Goal: Contribute content: Add original content to the website for others to see

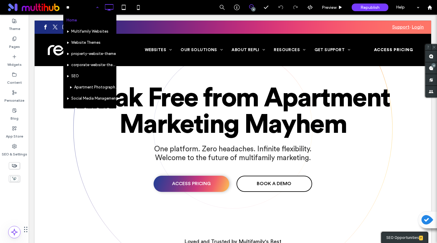
type input "*"
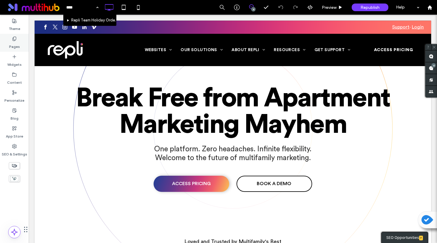
type input "****"
click at [13, 38] on icon at bounding box center [14, 38] width 5 height 5
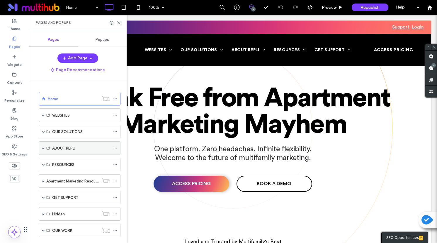
click at [45, 149] on div "ABOUT REPLI" at bounding box center [80, 147] width 82 height 13
click at [43, 148] on span at bounding box center [43, 147] width 3 height 3
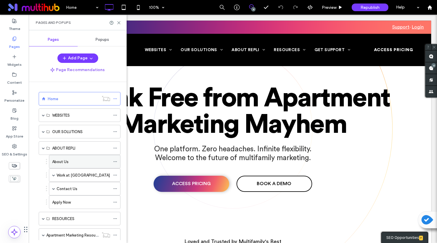
click at [55, 163] on label "About Us" at bounding box center [60, 161] width 16 height 10
click at [119, 24] on div at bounding box center [218, 121] width 437 height 243
click at [120, 21] on icon at bounding box center [119, 23] width 4 height 4
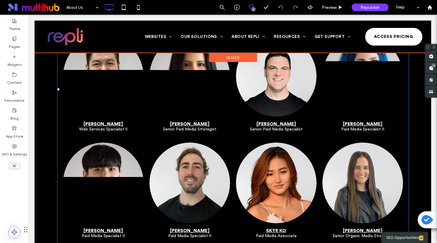
scroll to position [1561, 0]
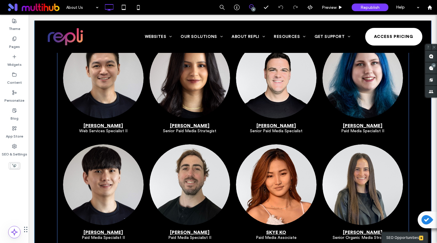
click at [231, 131] on li "[PERSON_NAME] Senior Paid Media Strategist Button" at bounding box center [190, 88] width 87 height 106
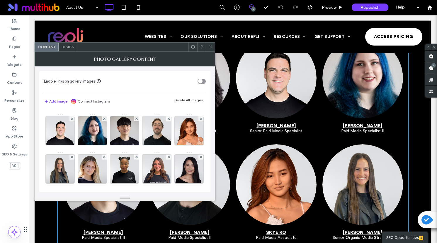
scroll to position [77, 0]
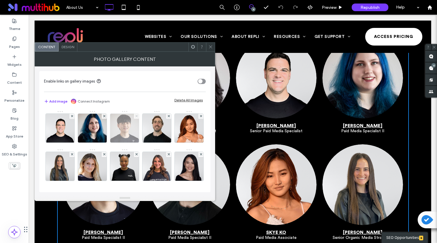
click at [136, 119] on span at bounding box center [137, 116] width 2 height 5
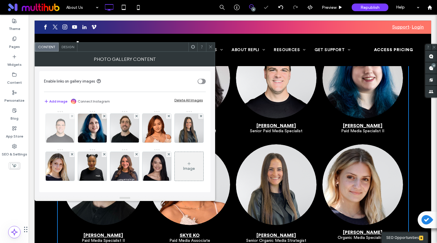
scroll to position [116, 0]
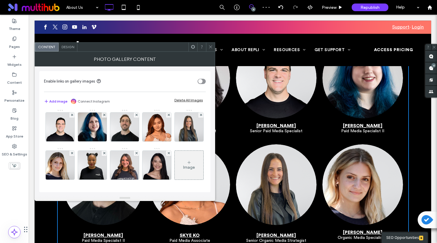
click at [183, 168] on div "Image" at bounding box center [189, 167] width 12 height 5
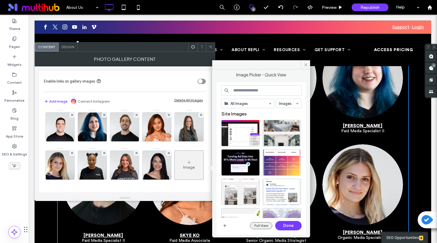
click at [263, 227] on button "Full View" at bounding box center [261, 225] width 22 height 7
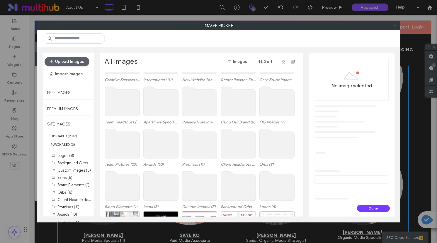
scroll to position [205, 0]
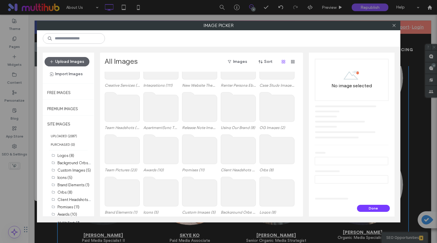
click at [118, 146] on use at bounding box center [122, 148] width 35 height 29
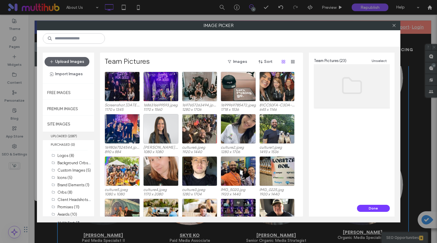
click at [63, 134] on label "UPLOADED ( 2337 )" at bounding box center [68, 135] width 51 height 9
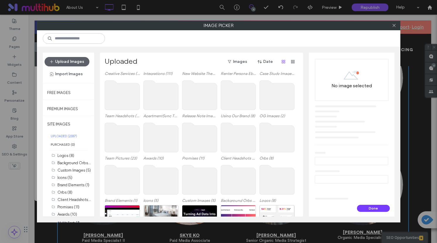
click at [124, 95] on use at bounding box center [122, 94] width 35 height 29
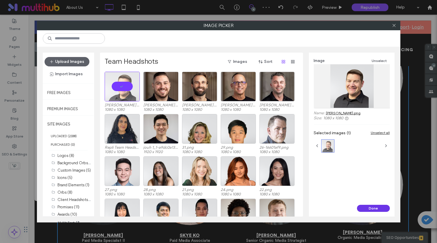
click at [372, 207] on button "Done" at bounding box center [373, 207] width 33 height 7
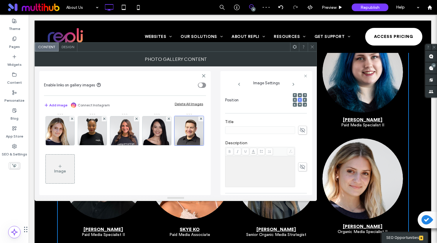
scroll to position [87, 0]
click at [300, 125] on icon at bounding box center [303, 128] width 6 height 6
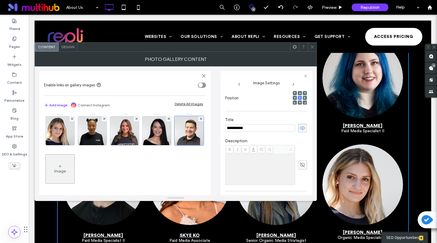
type input "**********"
click at [261, 155] on div "Rich Text Editor" at bounding box center [260, 169] width 68 height 29
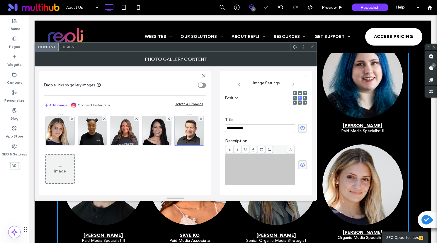
click at [241, 161] on div "Rich Text Editor" at bounding box center [260, 169] width 68 height 29
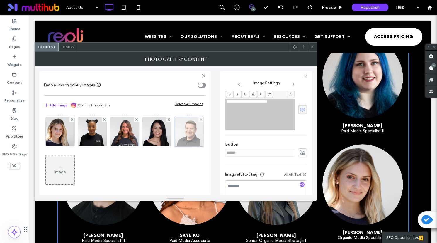
scroll to position [112, 0]
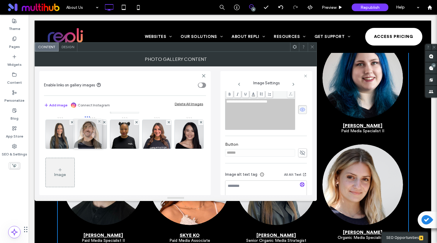
drag, startPoint x: 158, startPoint y: 174, endPoint x: 82, endPoint y: 135, distance: 84.6
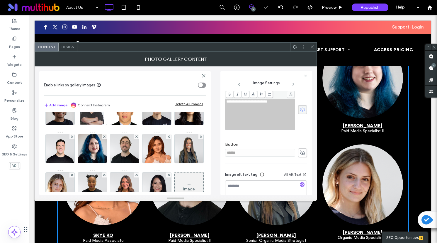
scroll to position [59, 0]
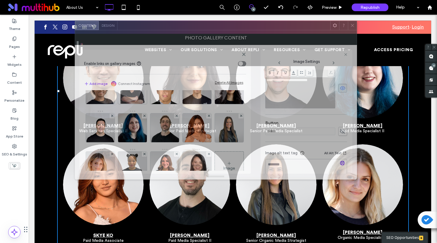
drag, startPoint x: 187, startPoint y: 48, endPoint x: 227, endPoint y: 28, distance: 45.1
click at [227, 28] on div at bounding box center [224, 25] width 213 height 9
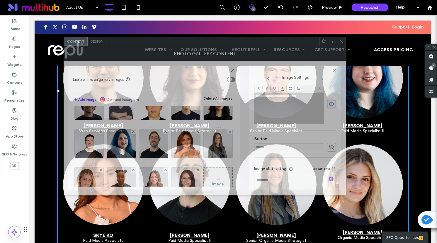
drag, startPoint x: 228, startPoint y: 29, endPoint x: 217, endPoint y: 44, distance: 18.4
click at [217, 44] on div at bounding box center [212, 41] width 213 height 9
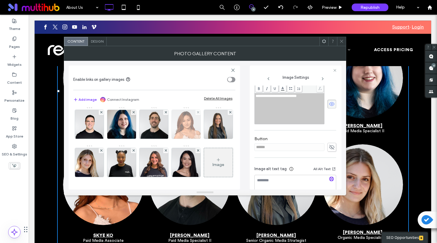
scroll to position [102, 0]
click at [340, 41] on icon at bounding box center [342, 41] width 4 height 4
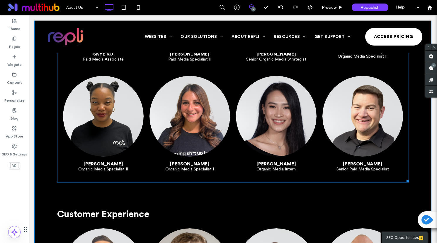
scroll to position [1743, 0]
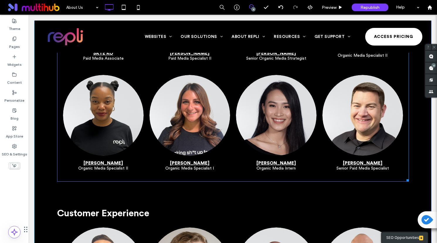
click at [329, 162] on span "[PERSON_NAME][DEMOGRAPHIC_DATA] Senior Paid Media Specialist Button" at bounding box center [363, 165] width 81 height 20
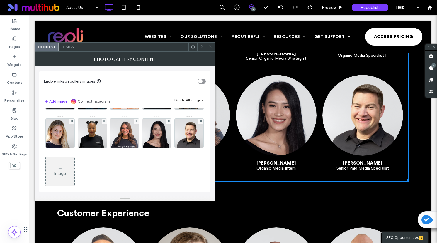
scroll to position [98, 0]
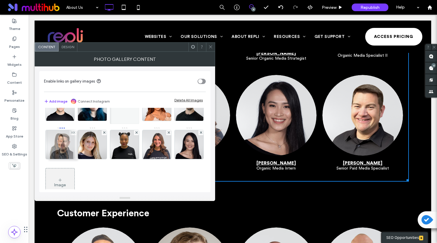
drag, startPoint x: 152, startPoint y: 179, endPoint x: 56, endPoint y: 141, distance: 103.2
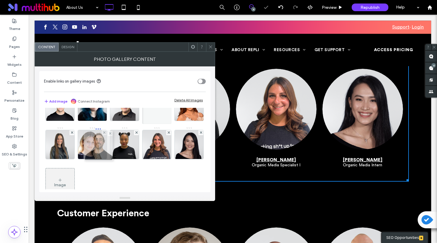
drag, startPoint x: 121, startPoint y: 140, endPoint x: 94, endPoint y: 141, distance: 27.0
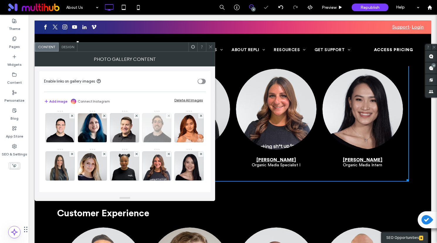
scroll to position [76, 0]
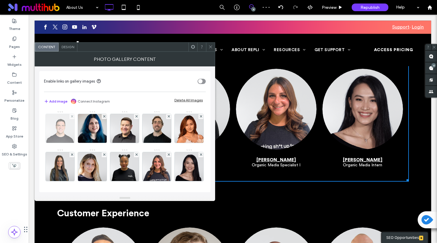
drag, startPoint x: 44, startPoint y: 172, endPoint x: 132, endPoint y: 131, distance: 97.1
click at [132, 130] on div "Image" at bounding box center [124, 129] width 161 height 191
click at [75, 132] on img at bounding box center [60, 128] width 29 height 29
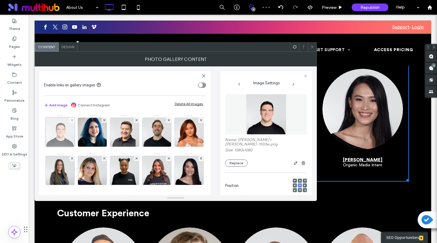
scroll to position [0, 0]
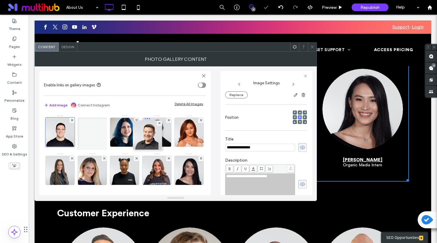
drag, startPoint x: 58, startPoint y: 173, endPoint x: 145, endPoint y: 137, distance: 93.8
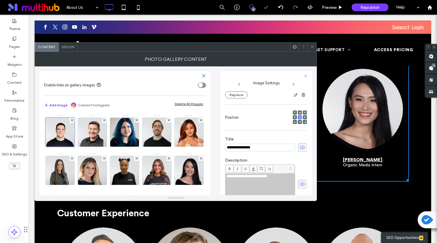
click at [175, 108] on img at bounding box center [189, 93] width 29 height 29
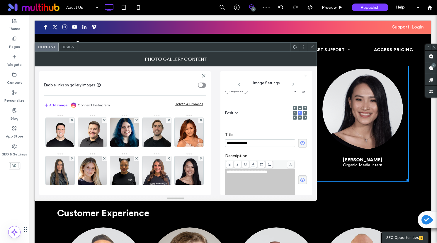
click at [313, 46] on use at bounding box center [312, 46] width 3 height 3
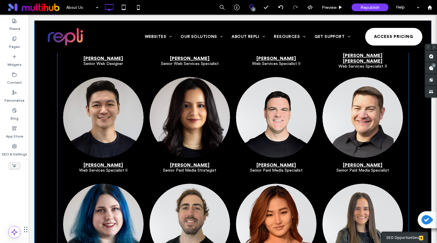
scroll to position [1520, 0]
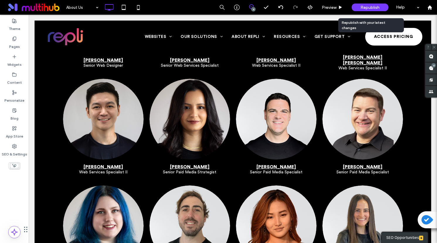
click at [369, 9] on span "Republish" at bounding box center [370, 7] width 19 height 5
